Goal: Task Accomplishment & Management: Complete application form

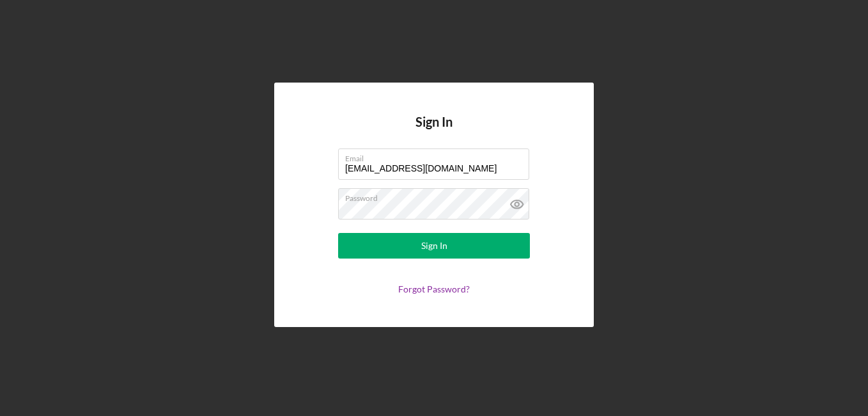
drag, startPoint x: 480, startPoint y: 170, endPoint x: 253, endPoint y: 164, distance: 227.1
click at [253, 164] on div "Sign In Email [EMAIL_ADDRESS][DOMAIN_NAME] Password Sign In Forgot Password?" at bounding box center [434, 204] width 856 height 409
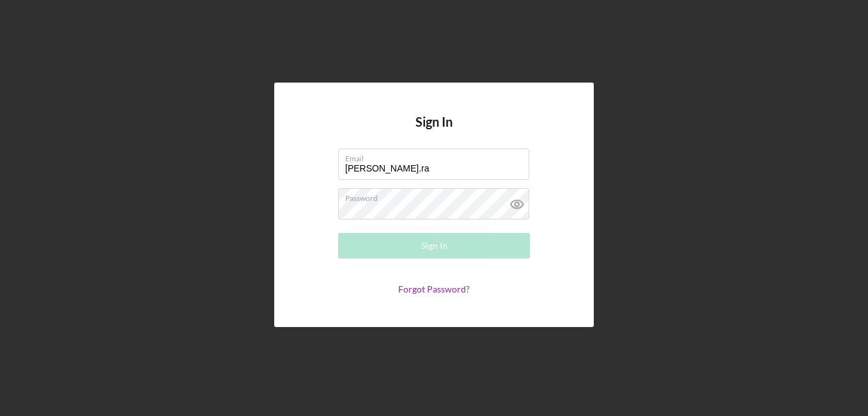
type input "[PERSON_NAME][EMAIL_ADDRESS][PERSON_NAME][DOMAIN_NAME]"
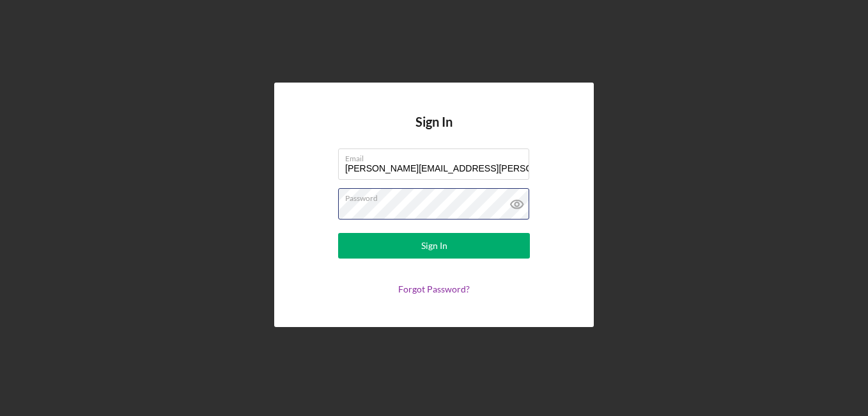
click at [338, 233] on button "Sign In" at bounding box center [434, 246] width 192 height 26
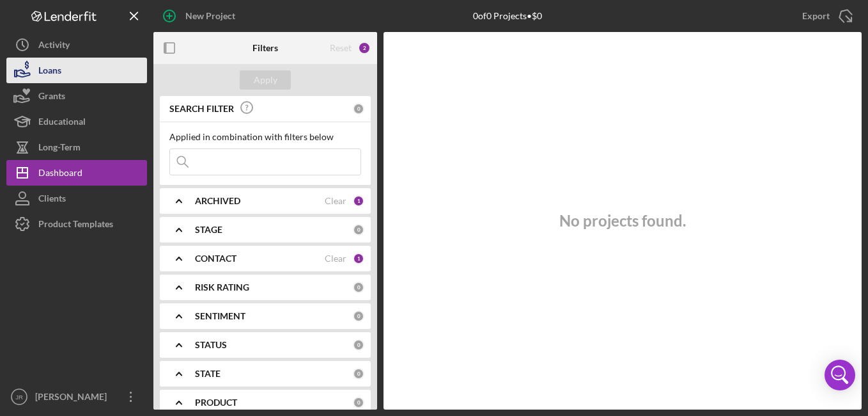
click at [77, 66] on button "Loans" at bounding box center [76, 71] width 141 height 26
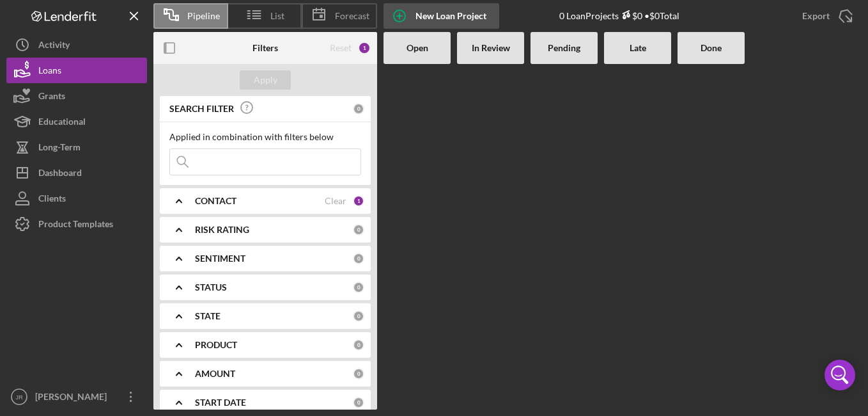
click at [454, 13] on div "New Loan Project" at bounding box center [451, 16] width 71 height 26
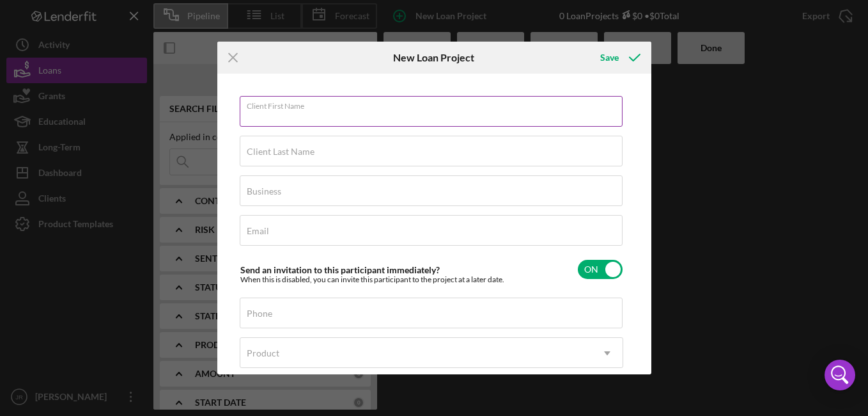
click at [375, 111] on input "Client First Name" at bounding box center [431, 111] width 383 height 31
type input "[PERSON_NAME]"
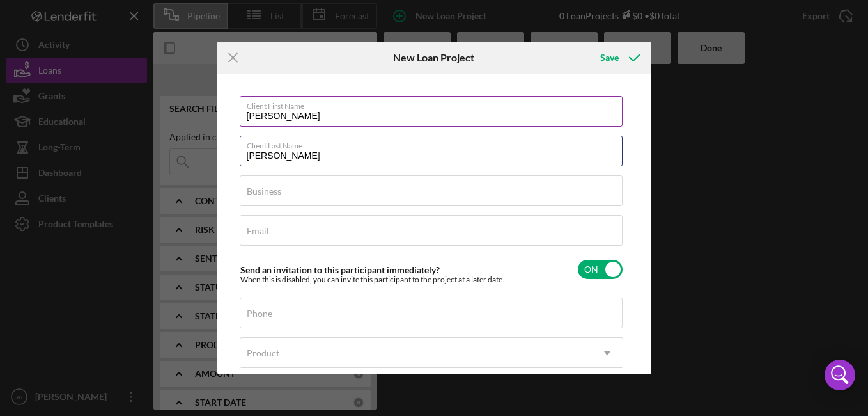
type input "[PERSON_NAME]"
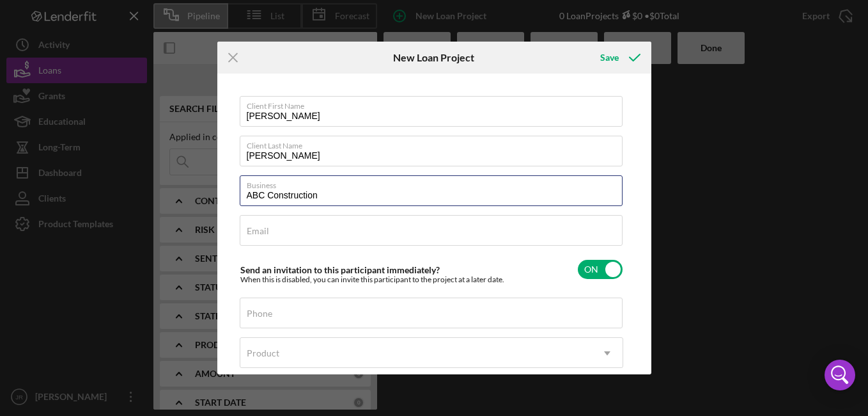
type input "ABC Construction"
